Goal: Task Accomplishment & Management: Complete application form

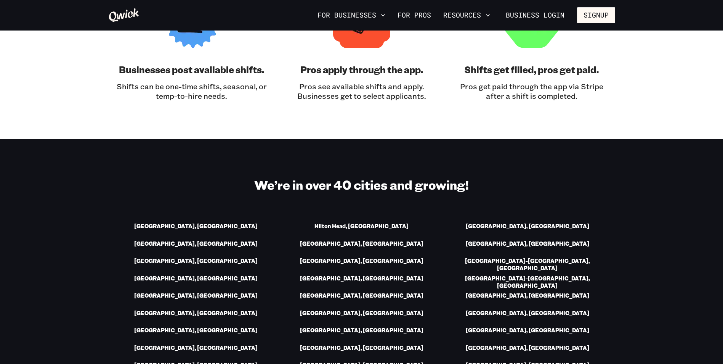
scroll to position [953, 0]
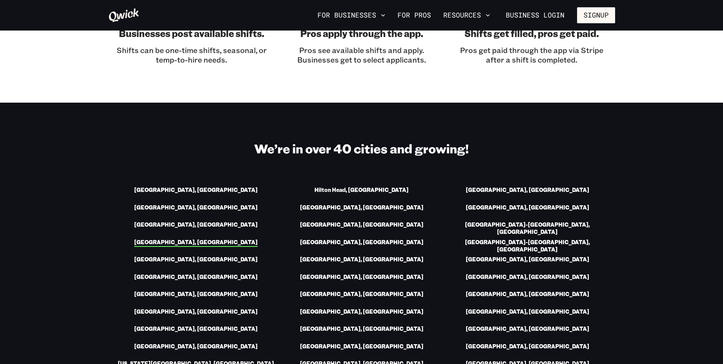
click at [198, 239] on link "[GEOGRAPHIC_DATA], [GEOGRAPHIC_DATA]" at bounding box center [196, 243] width 124 height 8
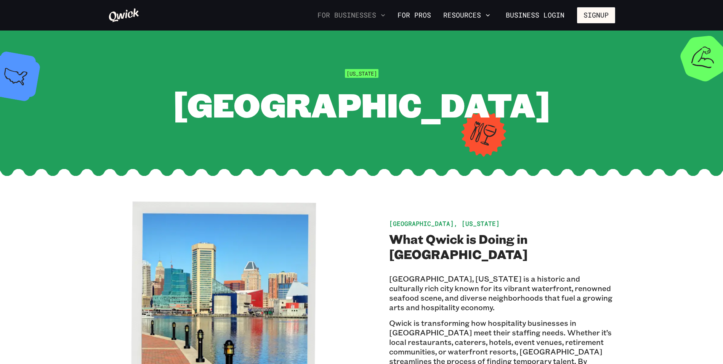
click at [382, 15] on icon "button" at bounding box center [383, 15] width 8 height 8
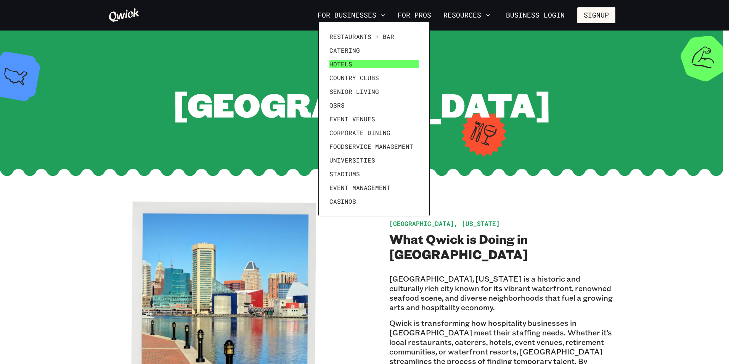
click at [353, 65] on link "Hotels" at bounding box center [373, 64] width 95 height 14
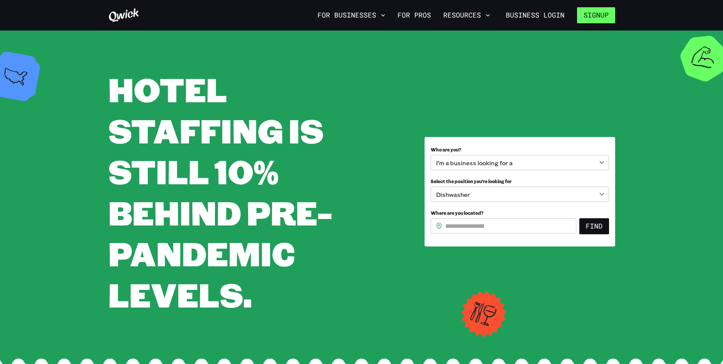
click at [593, 16] on button "Signup" at bounding box center [596, 15] width 38 height 16
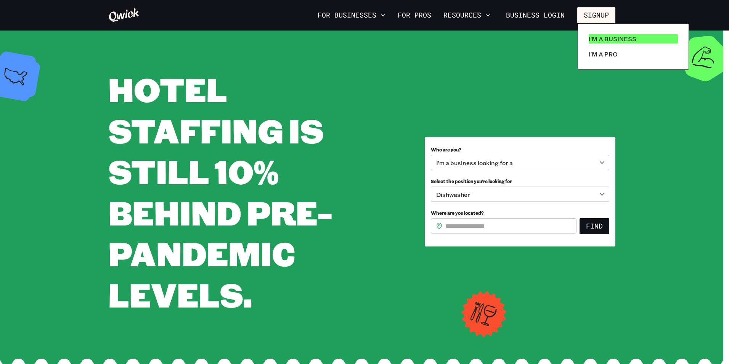
click at [602, 37] on p "I'm a Business" at bounding box center [613, 38] width 48 height 9
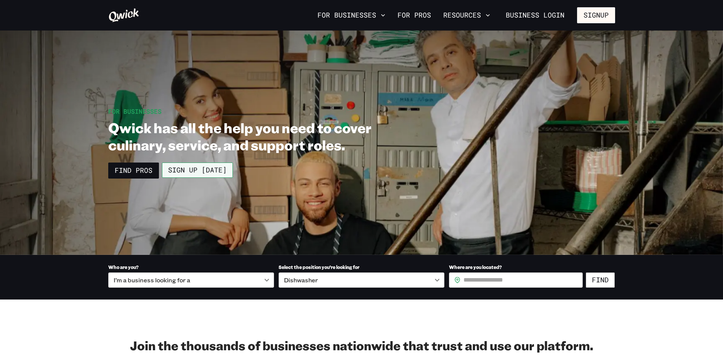
click at [182, 169] on link "Sign up [DATE]" at bounding box center [197, 169] width 71 height 15
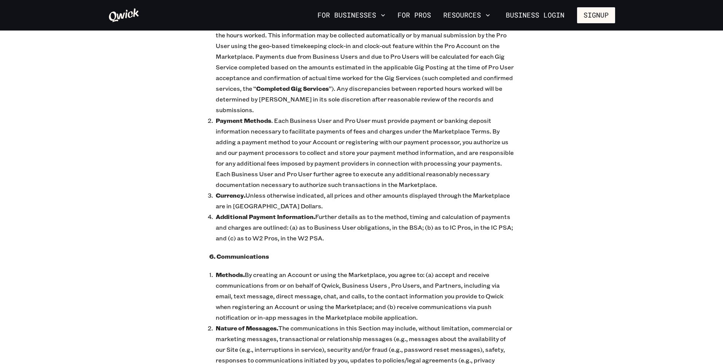
scroll to position [1677, 0]
